Goal: Task Accomplishment & Management: Complete application form

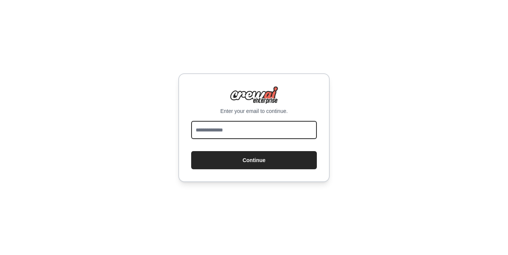
click at [262, 129] on input "email" at bounding box center [254, 130] width 126 height 18
type input "**********"
click at [191, 151] on button "Continue" at bounding box center [254, 160] width 126 height 18
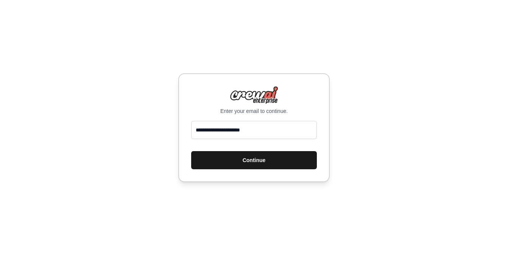
click at [277, 160] on button "Continue" at bounding box center [254, 160] width 126 height 18
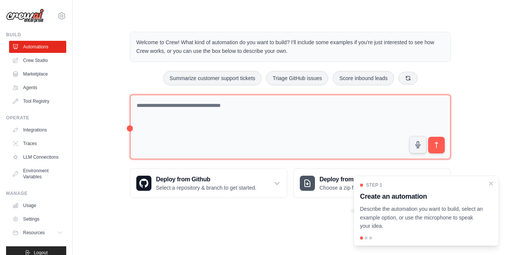
scroll to position [138, 0]
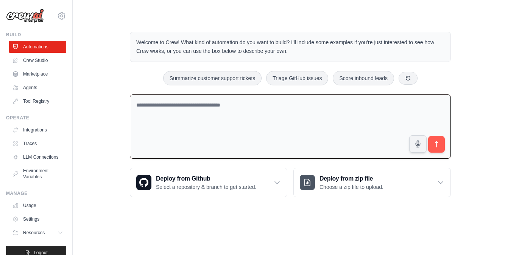
click at [249, 110] on textarea at bounding box center [290, 127] width 321 height 65
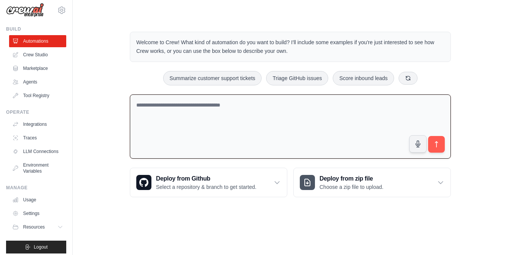
scroll to position [12, 0]
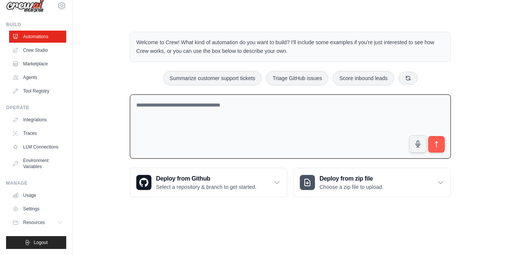
click at [284, 226] on body "[EMAIL_ADDRESS][DOMAIN_NAME] Settings Build Automations Crew Studio" at bounding box center [254, 127] width 508 height 255
